Goal: Task Accomplishment & Management: Complete application form

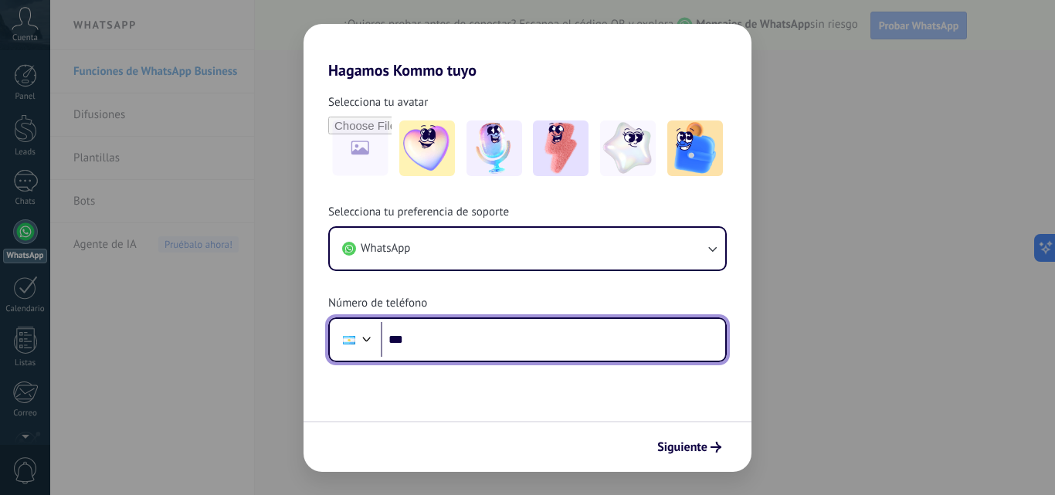
click at [487, 334] on input "***" at bounding box center [553, 340] width 344 height 36
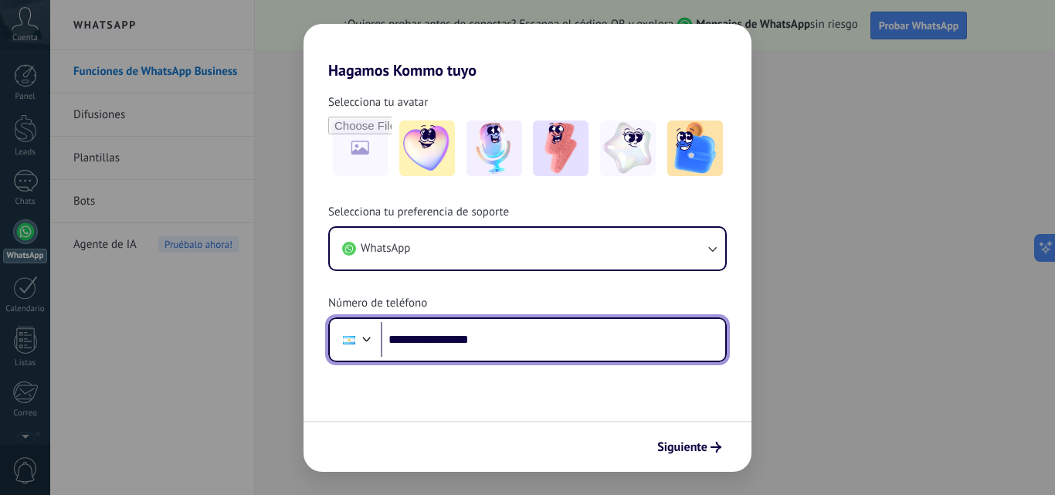
click at [429, 344] on input "**********" at bounding box center [553, 340] width 344 height 36
click at [587, 343] on input "**********" at bounding box center [553, 340] width 344 height 36
type input "**"
click at [367, 336] on div at bounding box center [366, 337] width 19 height 19
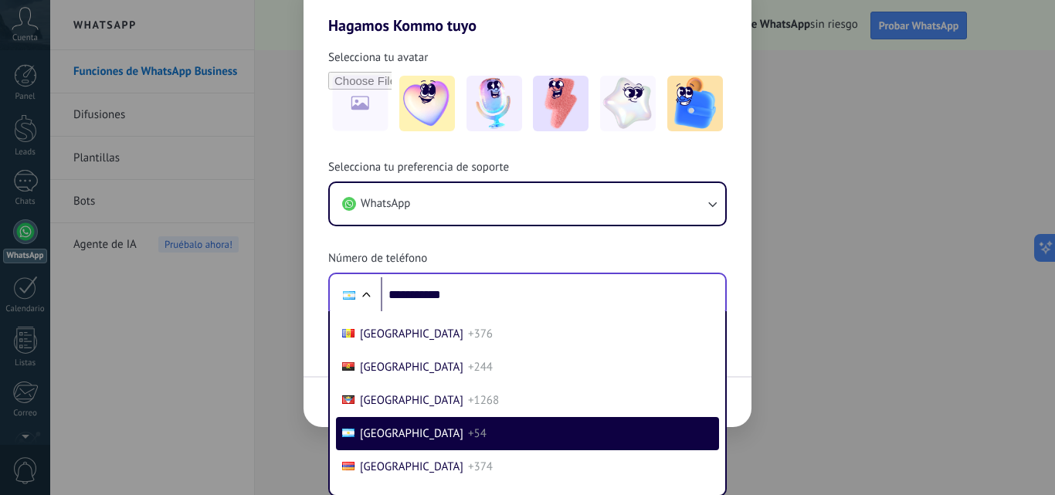
scroll to position [93, 0]
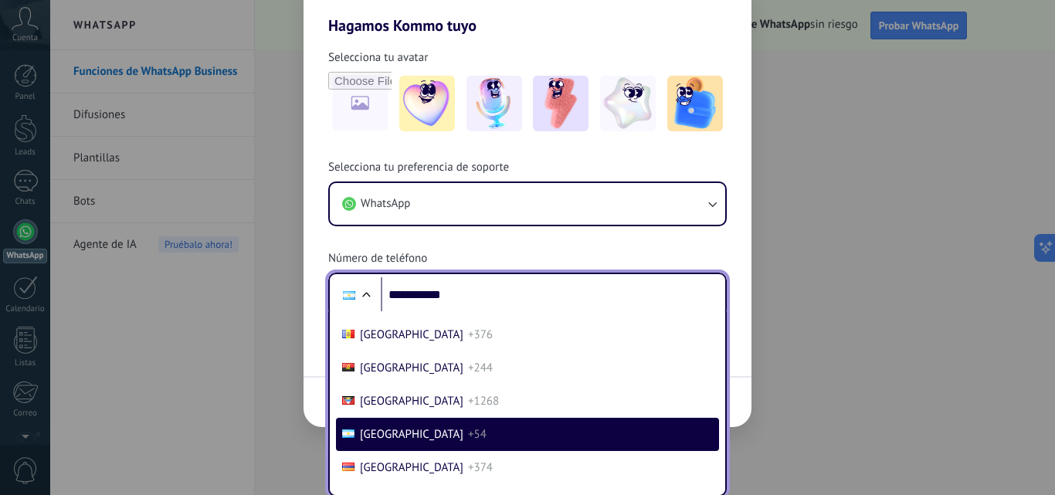
click at [468, 432] on span "+54" at bounding box center [477, 434] width 19 height 15
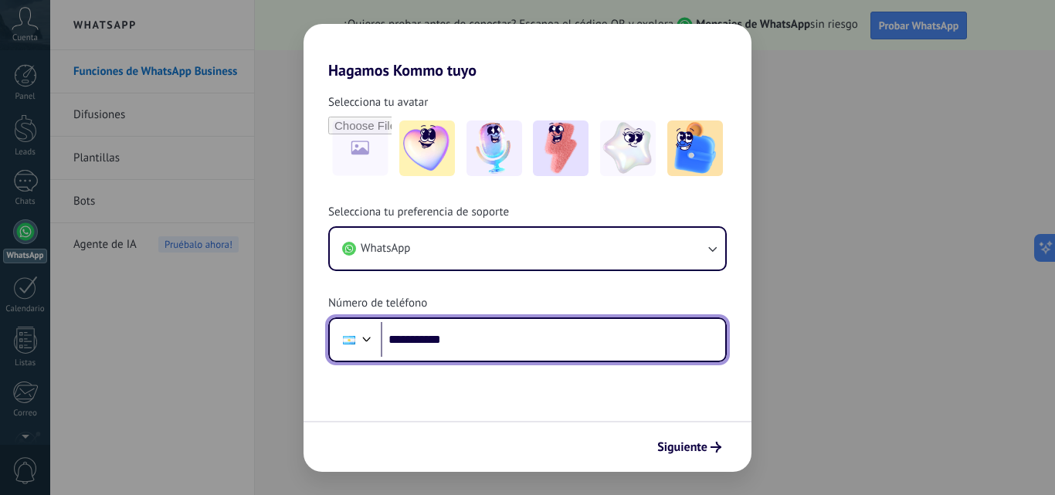
scroll to position [0, 0]
click at [496, 342] on input "**********" at bounding box center [553, 340] width 344 height 36
type input "**********"
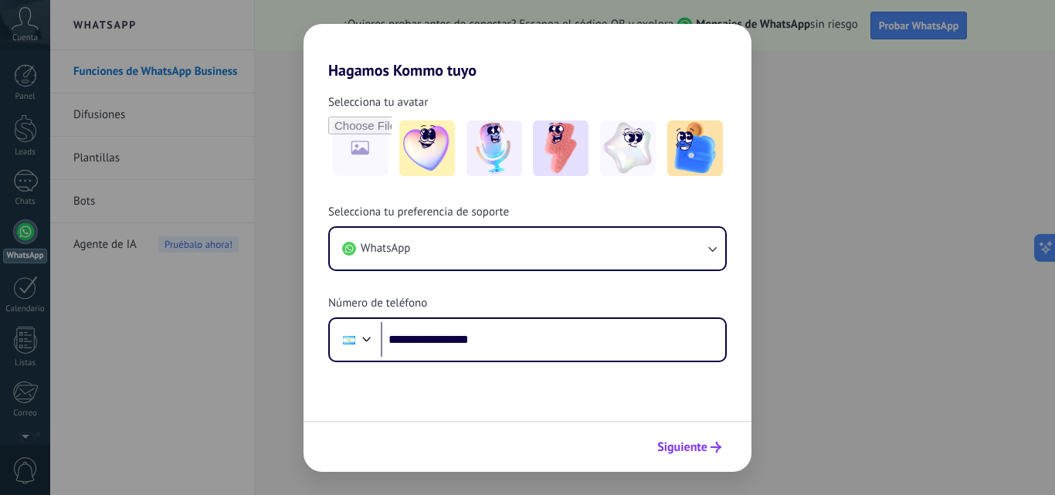
click at [711, 449] on icon "submit" at bounding box center [715, 447] width 11 height 11
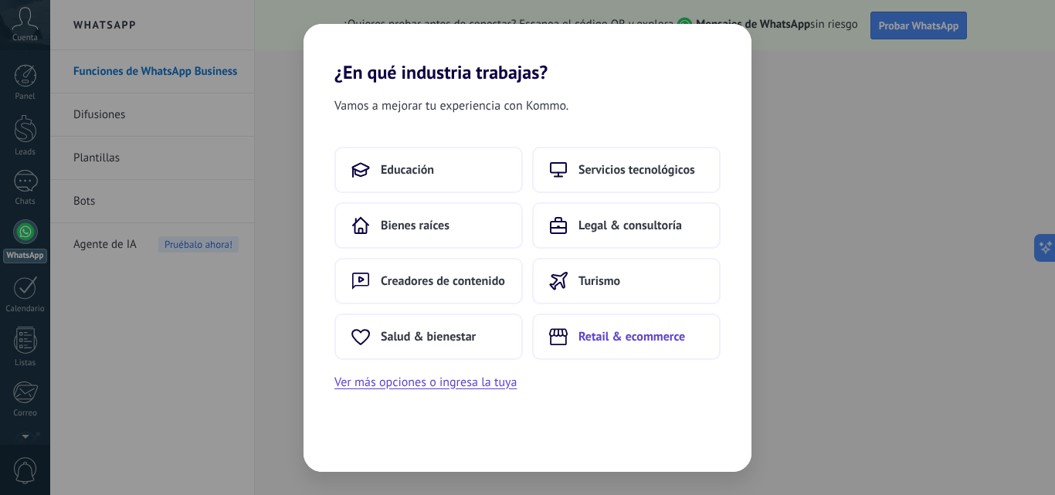
click at [615, 338] on span "Retail & ecommerce" at bounding box center [631, 336] width 107 height 15
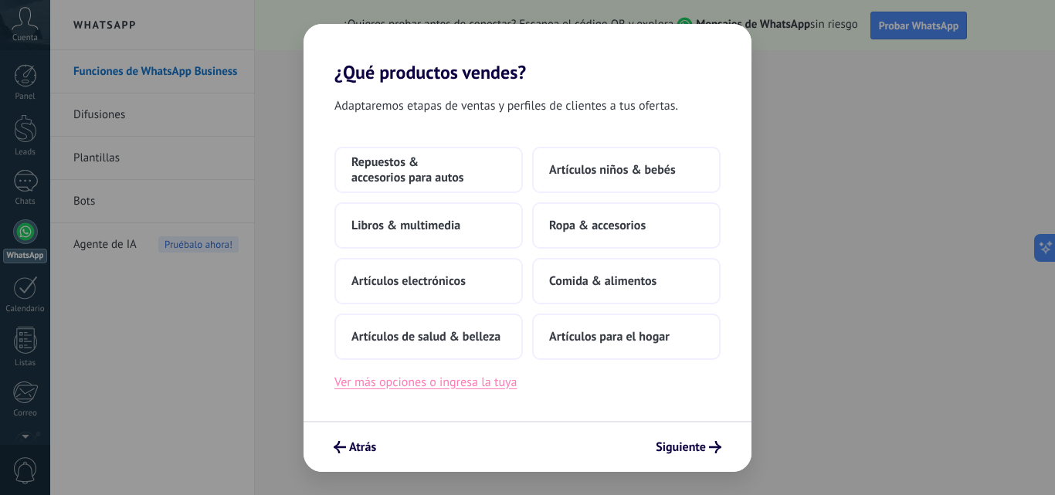
click at [435, 390] on button "Ver más opciones o ingresa la tuya" at bounding box center [425, 382] width 182 height 20
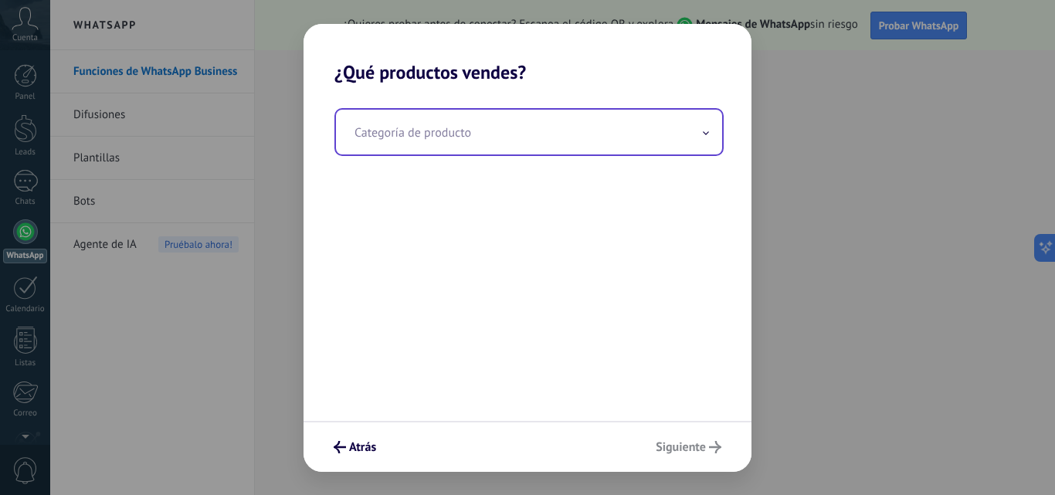
click at [710, 132] on input "text" at bounding box center [529, 132] width 386 height 45
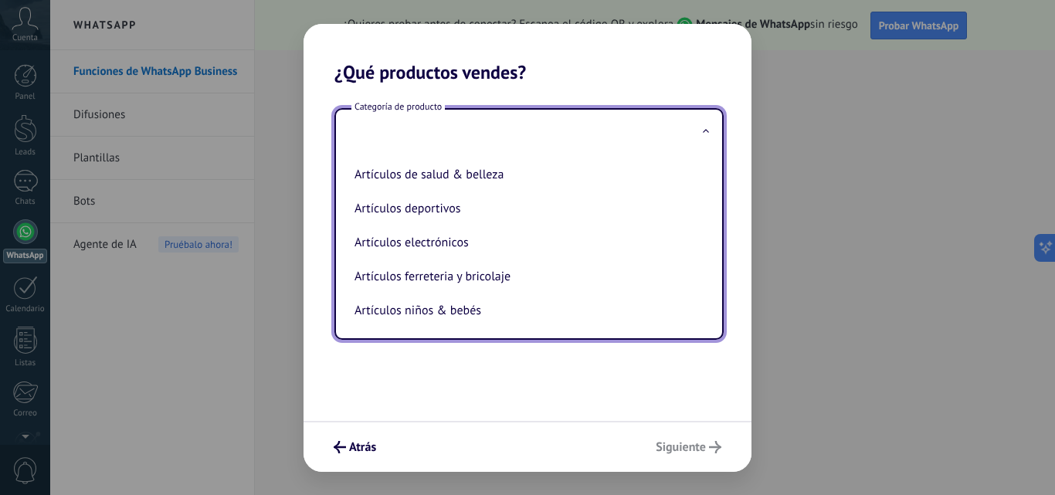
click at [543, 367] on div "Categoría de producto Artículos de salud & belleza Artículos deportivos Artícul…" at bounding box center [527, 251] width 448 height 337
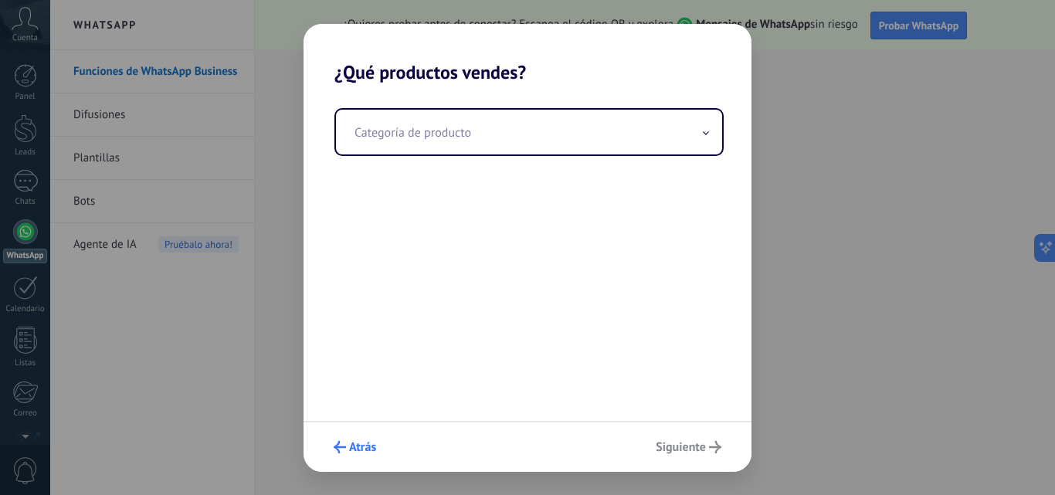
click at [352, 452] on span "Atrás" at bounding box center [362, 447] width 27 height 11
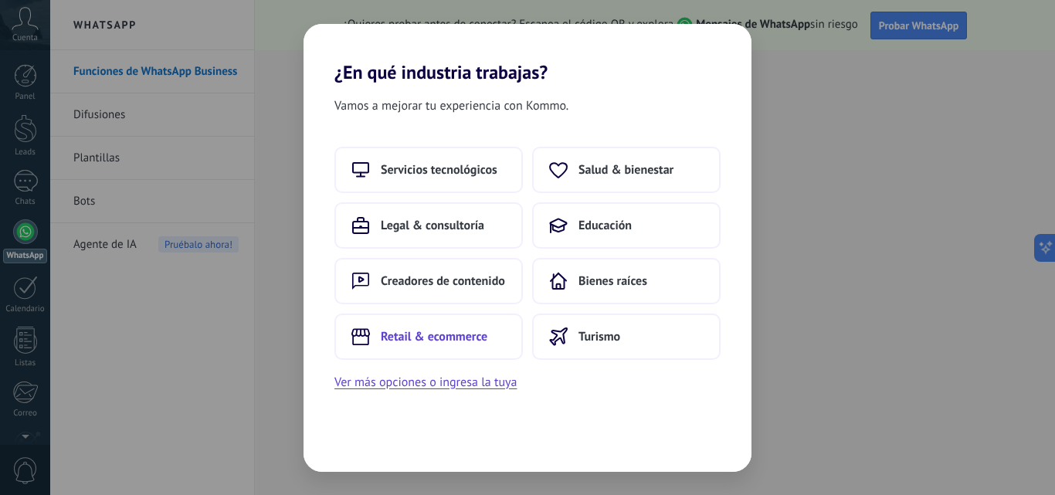
click at [472, 344] on span "Retail & ecommerce" at bounding box center [434, 336] width 107 height 15
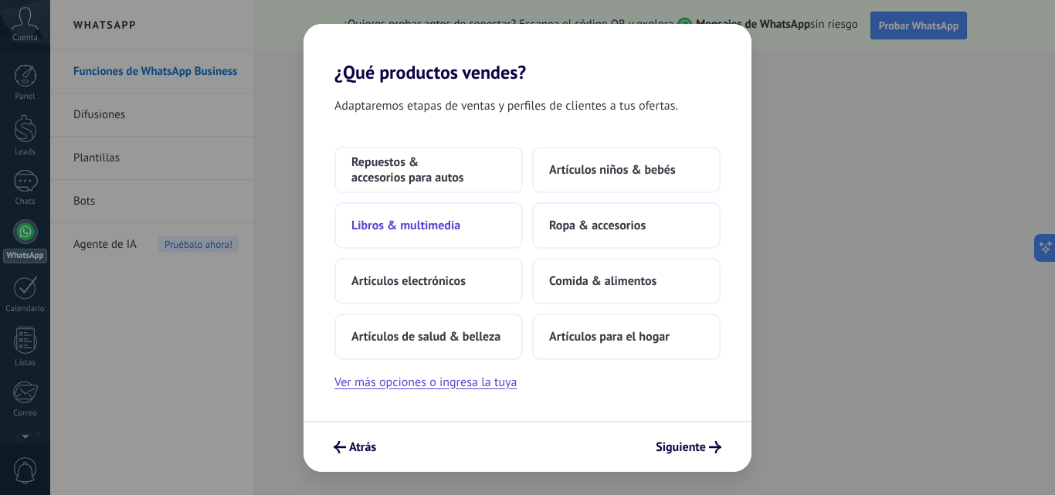
click at [442, 232] on span "Libros & multimedia" at bounding box center [405, 225] width 109 height 15
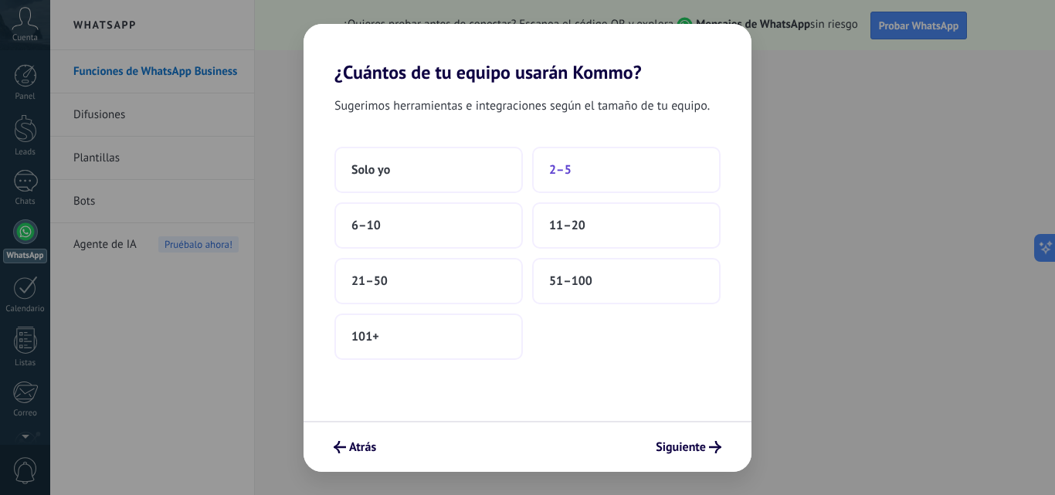
click at [567, 167] on span "2–5" at bounding box center [560, 169] width 22 height 15
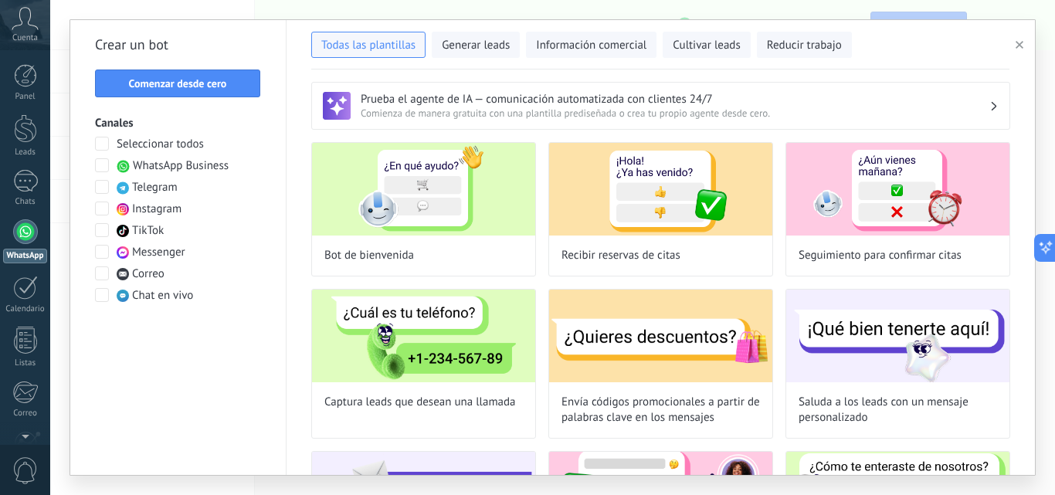
click at [511, 112] on span "Comienza de manera gratuita con una plantilla prediseñada o crea tu propio agen…" at bounding box center [675, 113] width 628 height 13
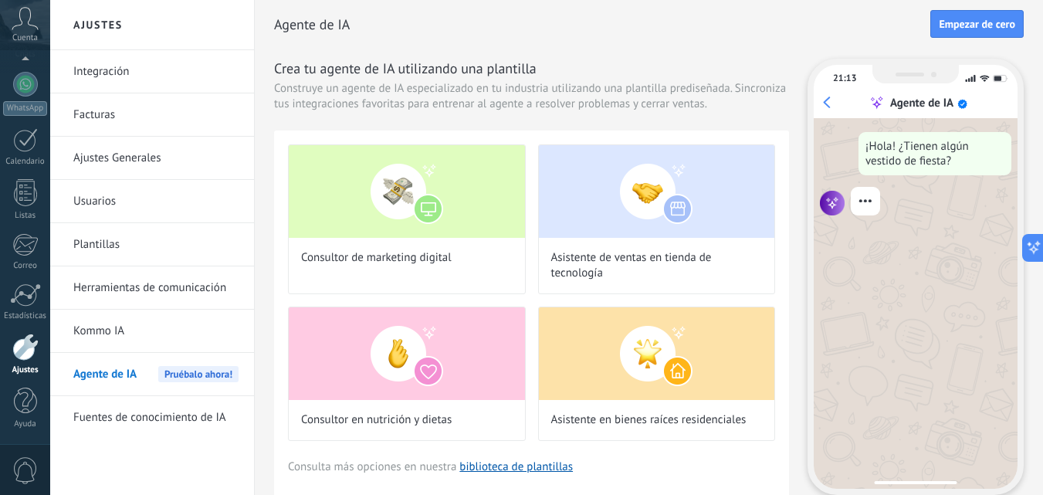
click at [673, 43] on div "Agente de IA Empezar de cero" at bounding box center [649, 24] width 750 height 49
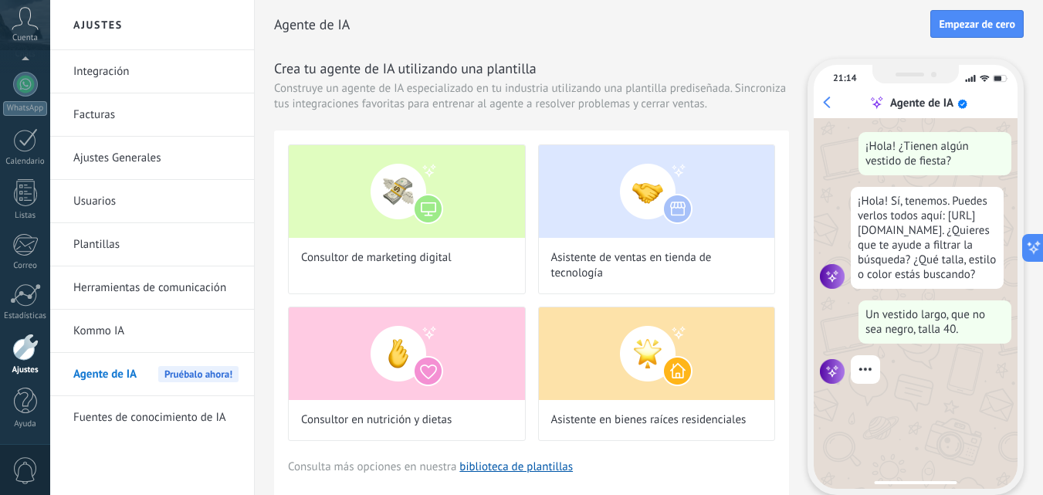
scroll to position [46, 0]
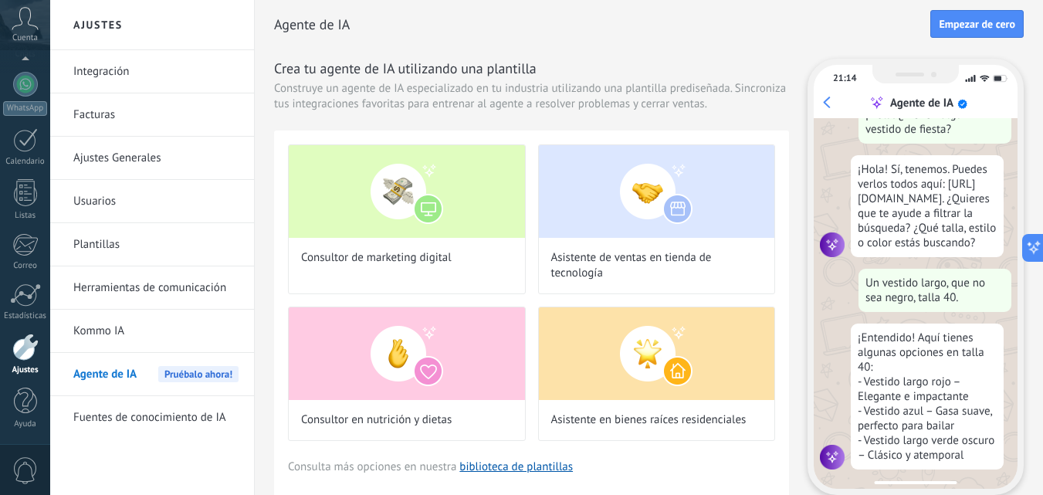
click at [510, 45] on div "Agente de IA Empezar de cero" at bounding box center [649, 24] width 750 height 49
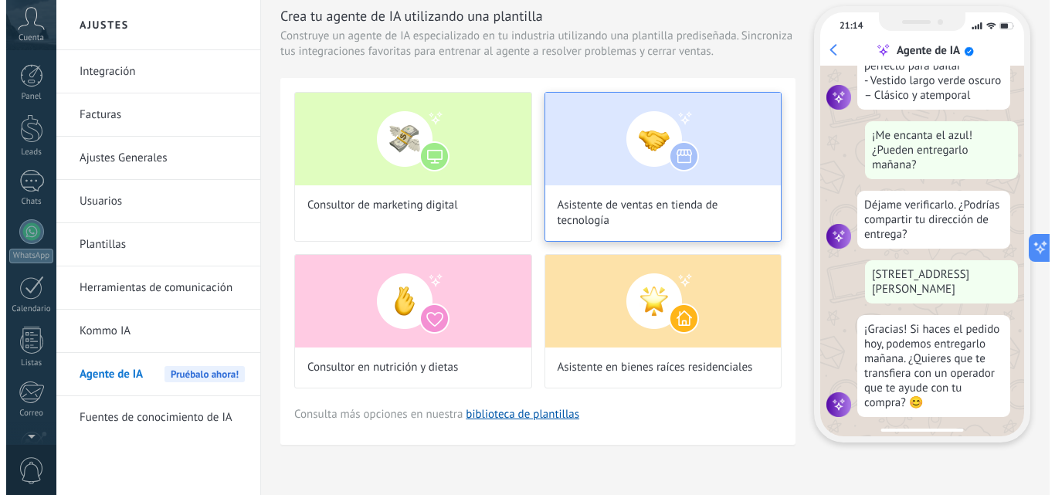
scroll to position [147, 0]
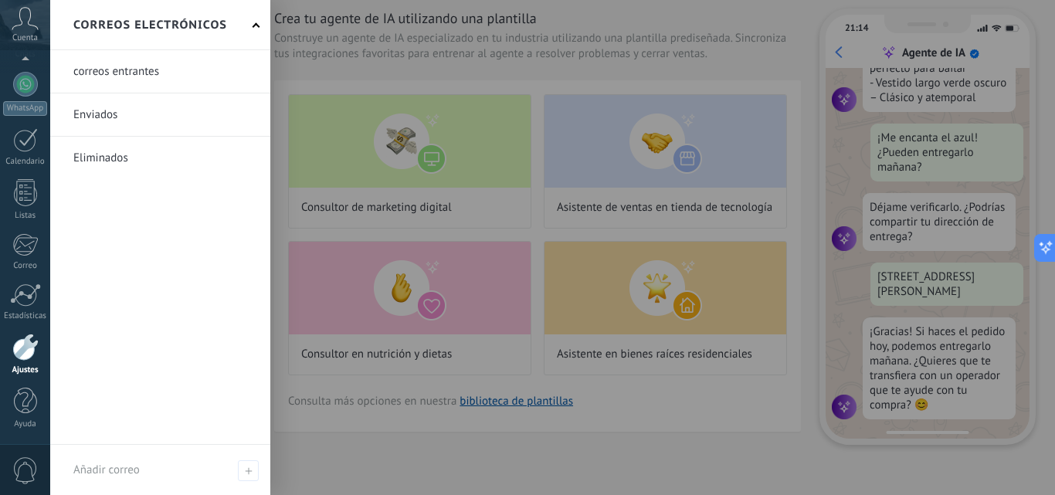
click at [33, 25] on use at bounding box center [25, 18] width 26 height 22
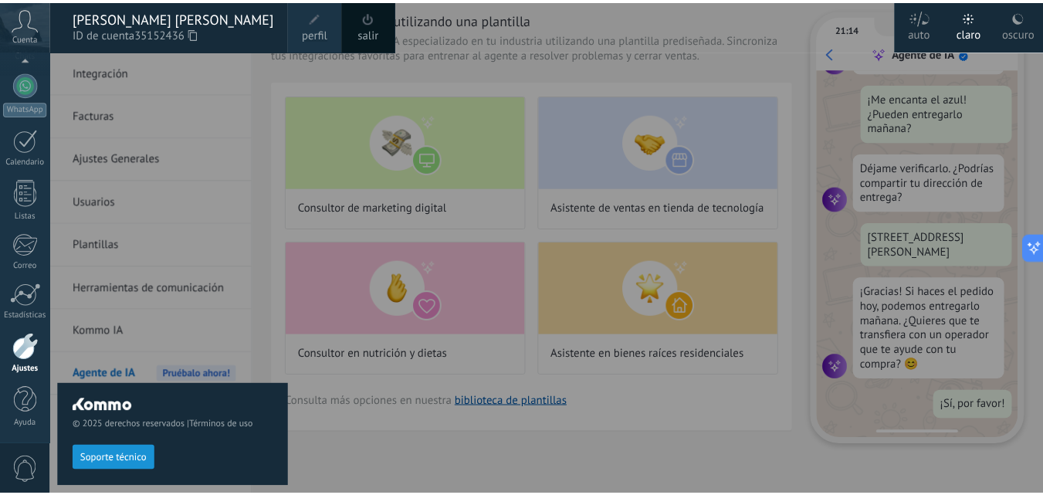
scroll to position [0, 0]
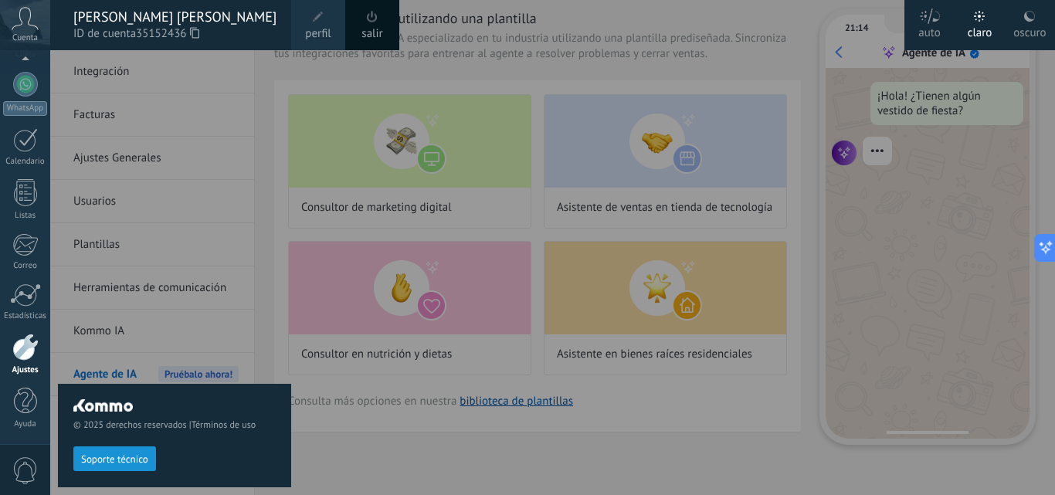
click at [320, 24] on span at bounding box center [318, 16] width 17 height 17
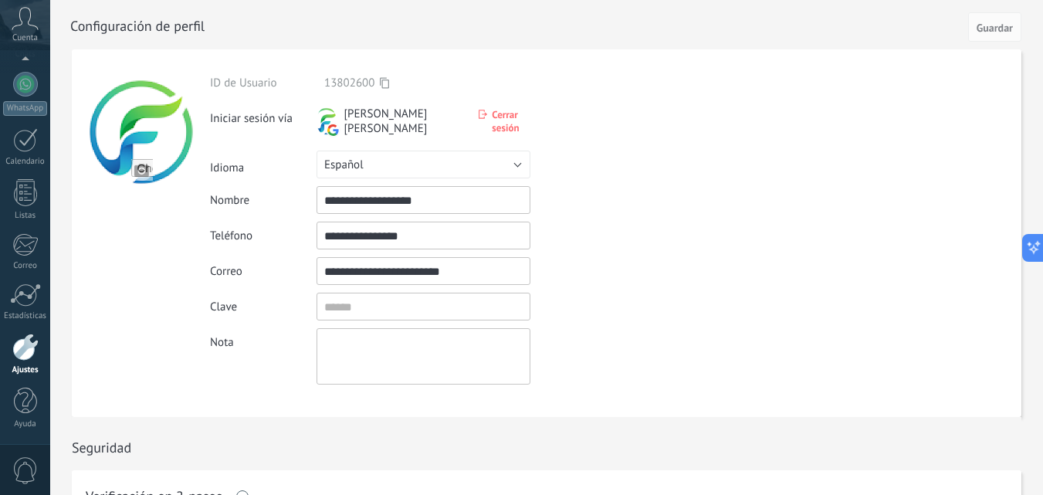
click at [28, 36] on span "Cuenta" at bounding box center [24, 38] width 25 height 10
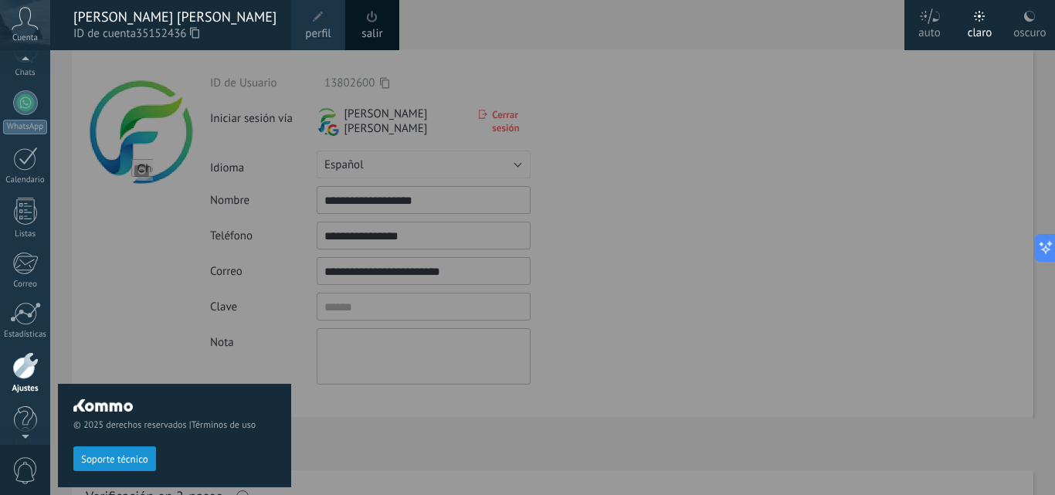
scroll to position [127, 0]
click at [32, 159] on div at bounding box center [25, 161] width 25 height 24
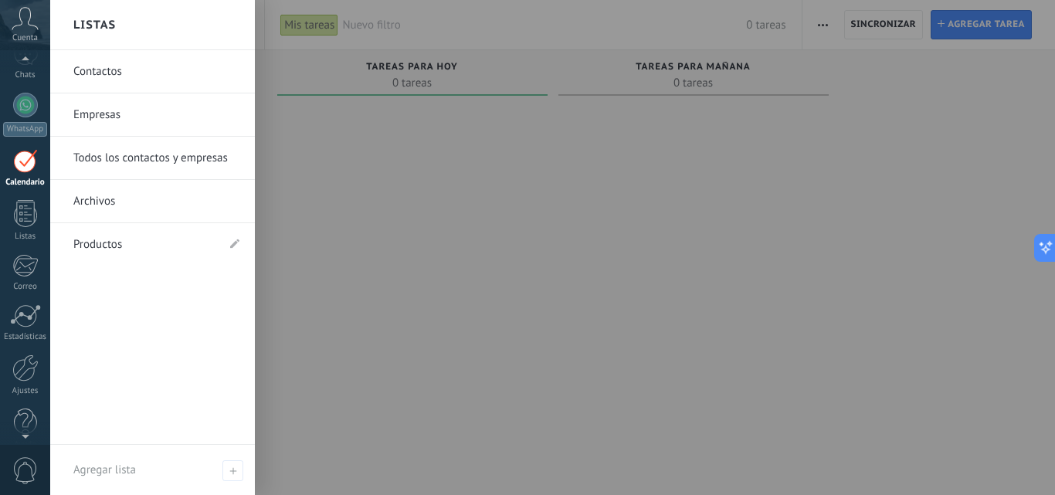
click at [127, 241] on link "Productos" at bounding box center [144, 244] width 143 height 43
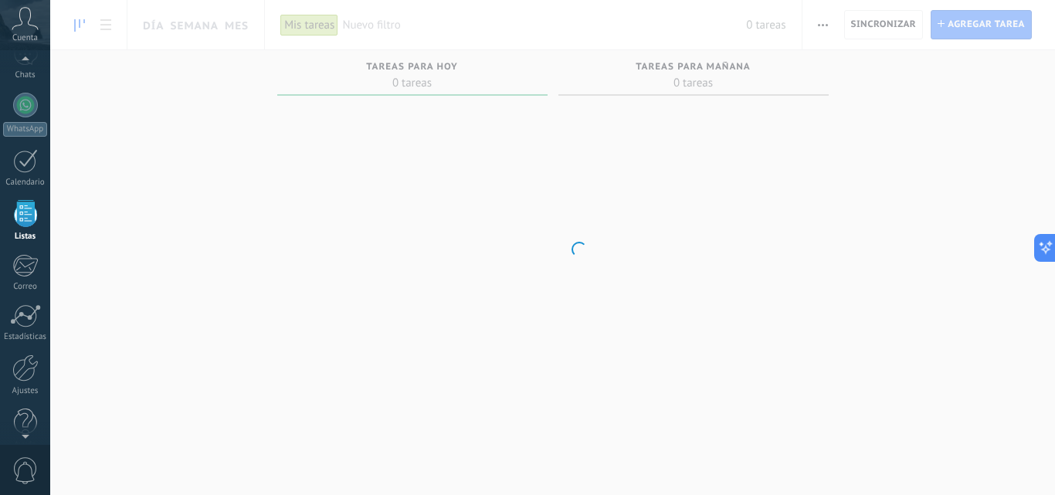
scroll to position [96, 0]
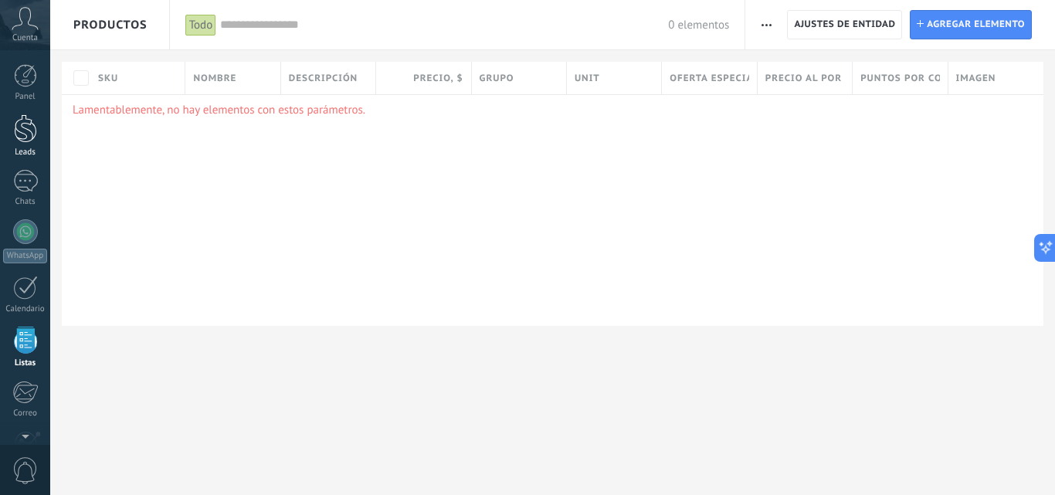
click at [29, 137] on div at bounding box center [25, 128] width 23 height 29
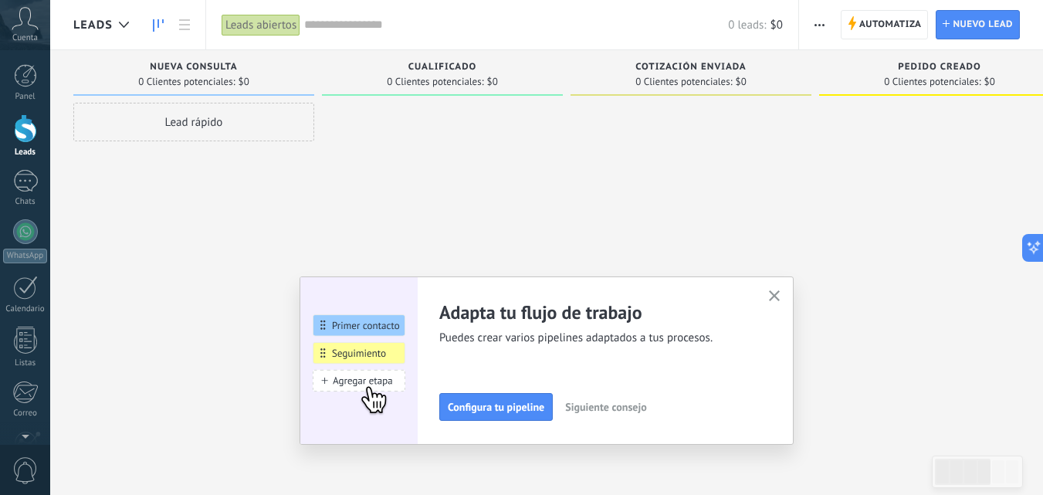
click at [812, 24] on button "button" at bounding box center [819, 24] width 22 height 29
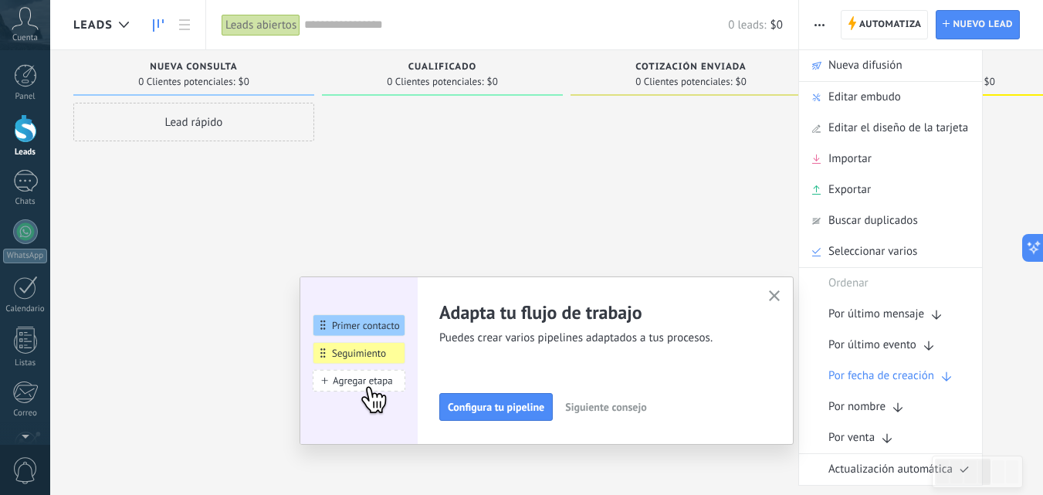
click at [555, 182] on div at bounding box center [442, 249] width 241 height 293
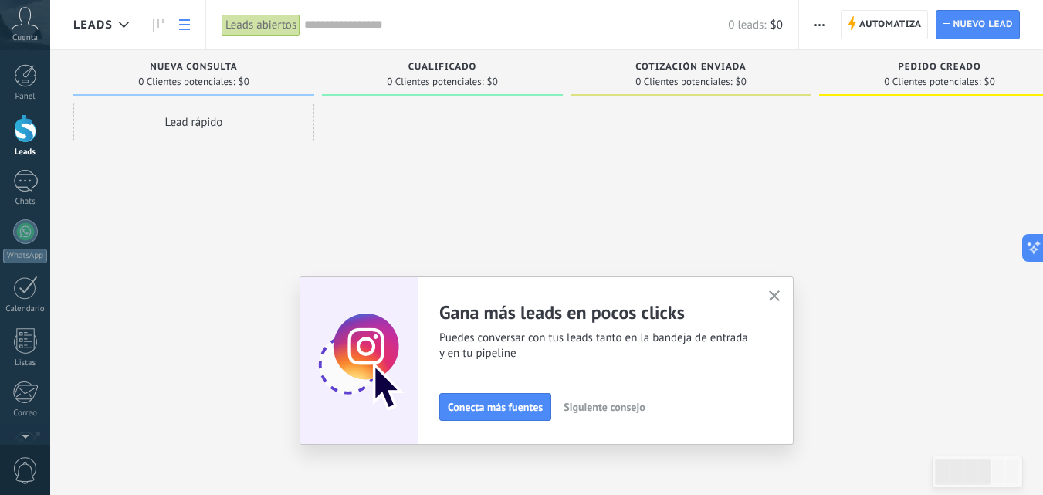
click at [184, 25] on use at bounding box center [184, 24] width 11 height 11
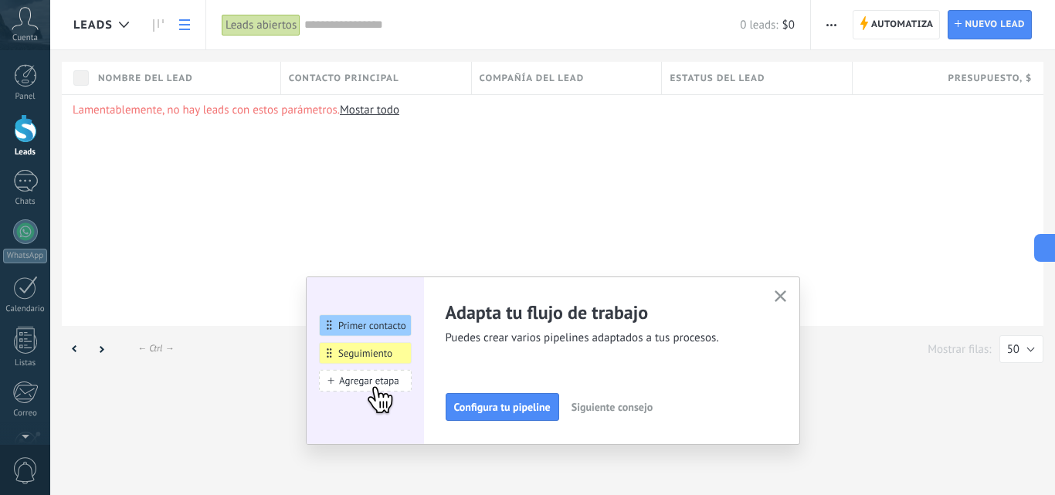
click at [654, 199] on div "Lamentablemente, no hay leads con estos parámetros. [GEOGRAPHIC_DATA] todo" at bounding box center [552, 210] width 981 height 232
